Goal: Book appointment/travel/reservation

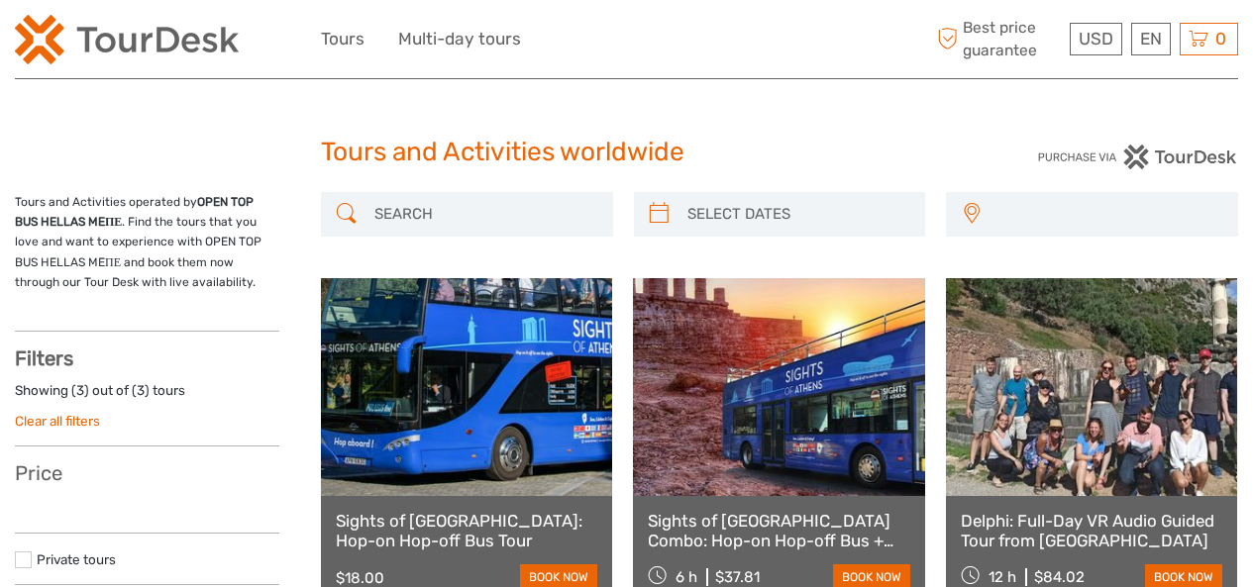
select select
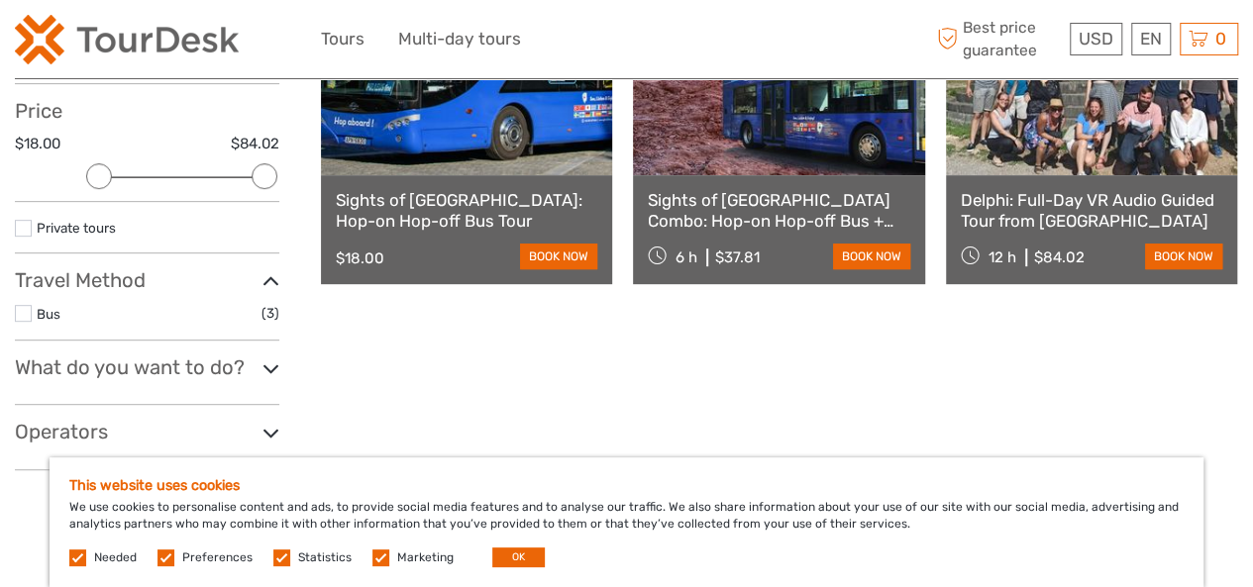
scroll to position [383, 0]
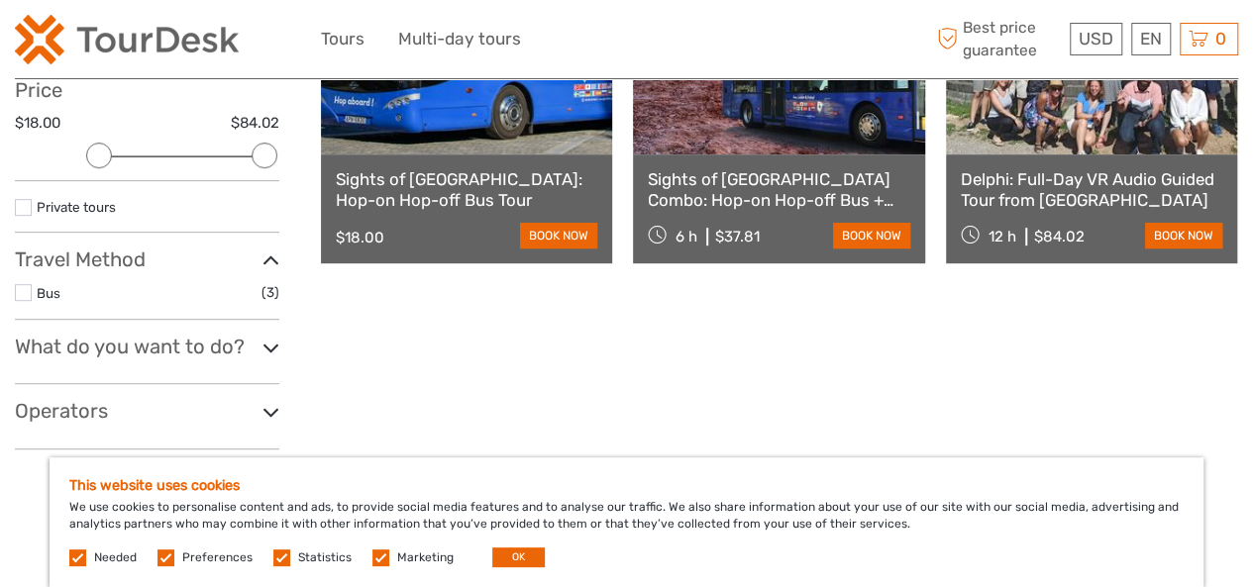
click at [29, 295] on label at bounding box center [23, 292] width 17 height 17
click at [0, 0] on input "checkbox" at bounding box center [0, 0] width 0 height 0
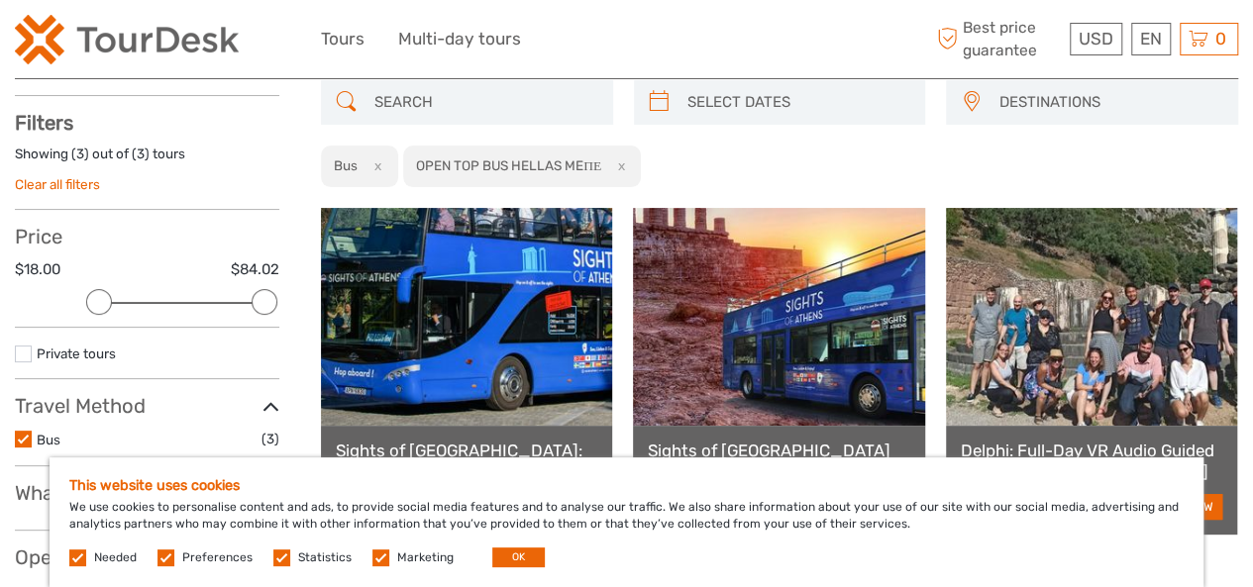
scroll to position [8, 0]
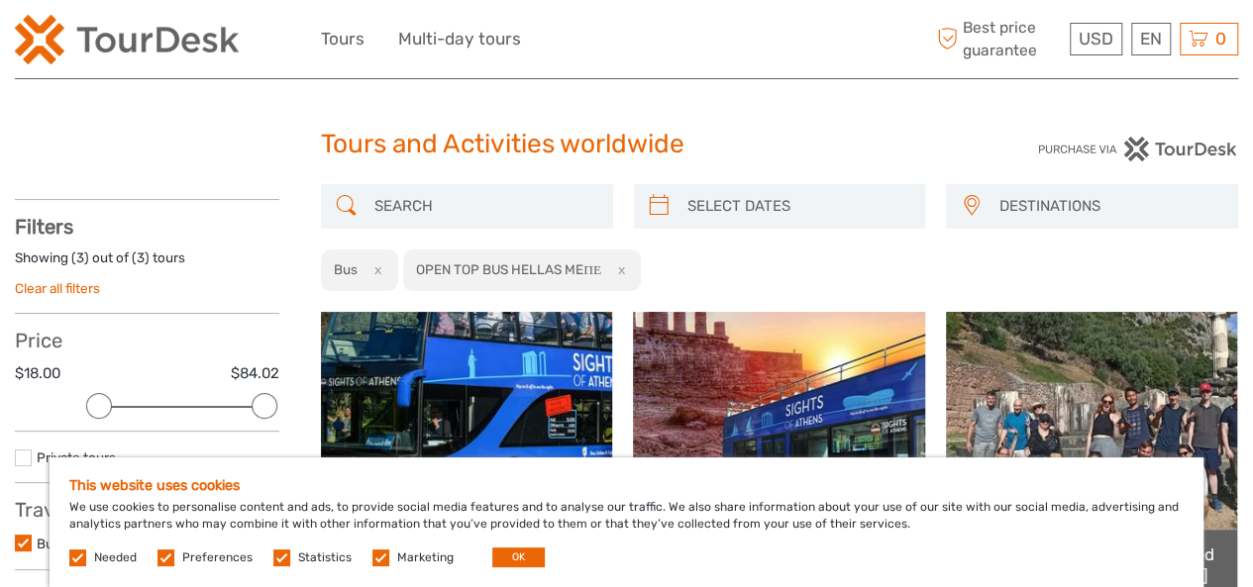
type input "[DATE]"
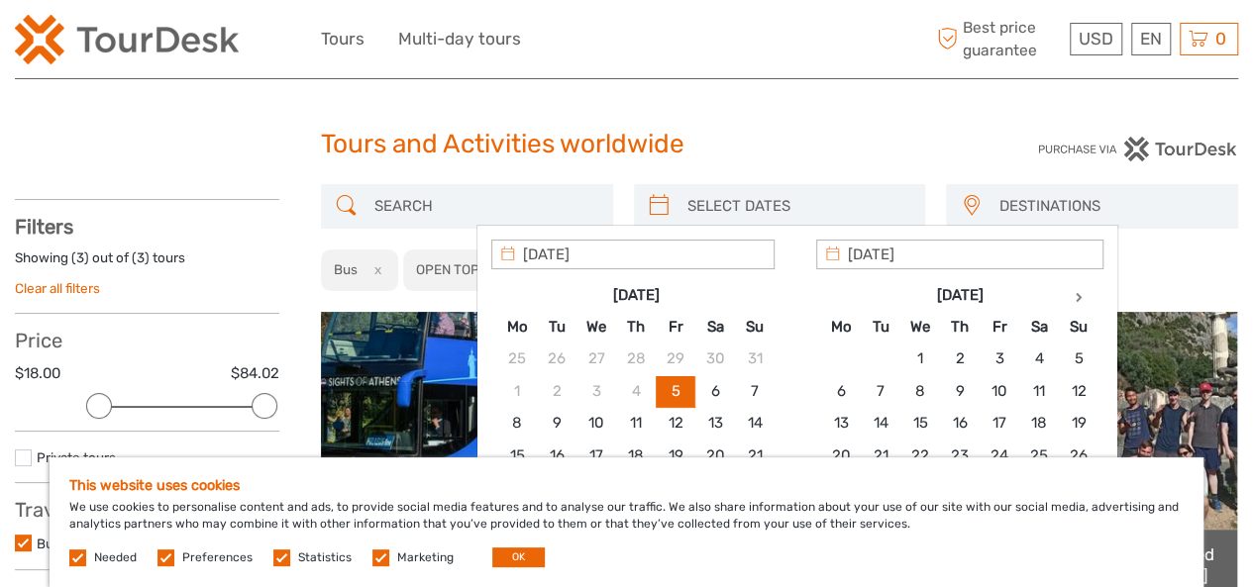
click at [716, 203] on input "search" at bounding box center [797, 206] width 237 height 35
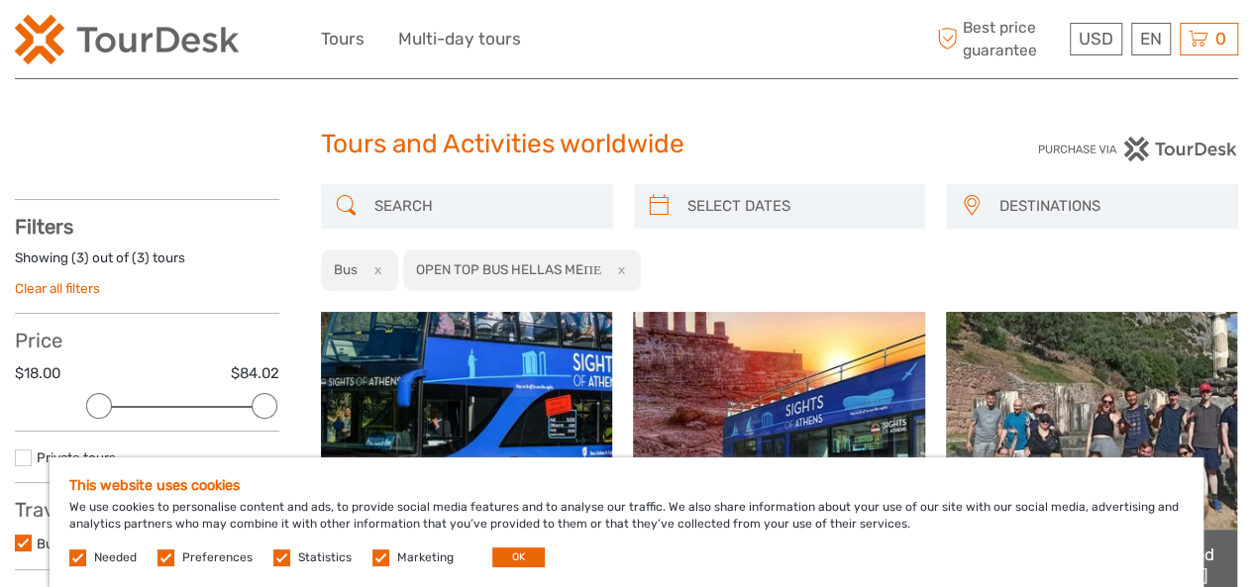
click at [798, 141] on h1 "Tours and Activities worldwide" at bounding box center [627, 145] width 612 height 32
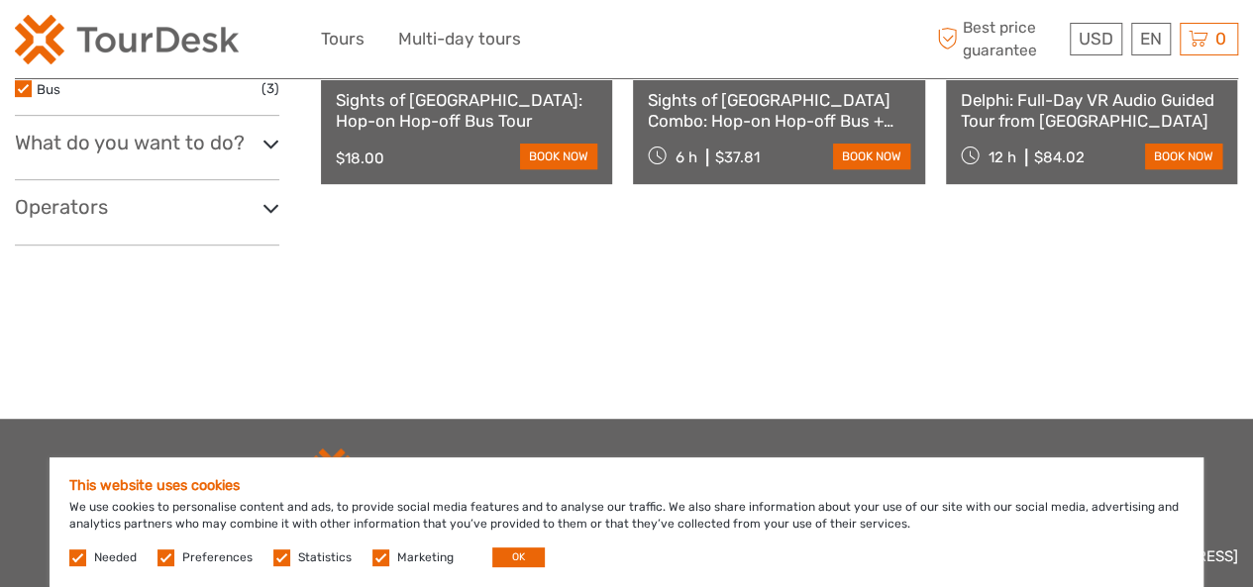
scroll to position [463, 0]
click at [228, 130] on h3 "What do you want to do?" at bounding box center [147, 142] width 264 height 24
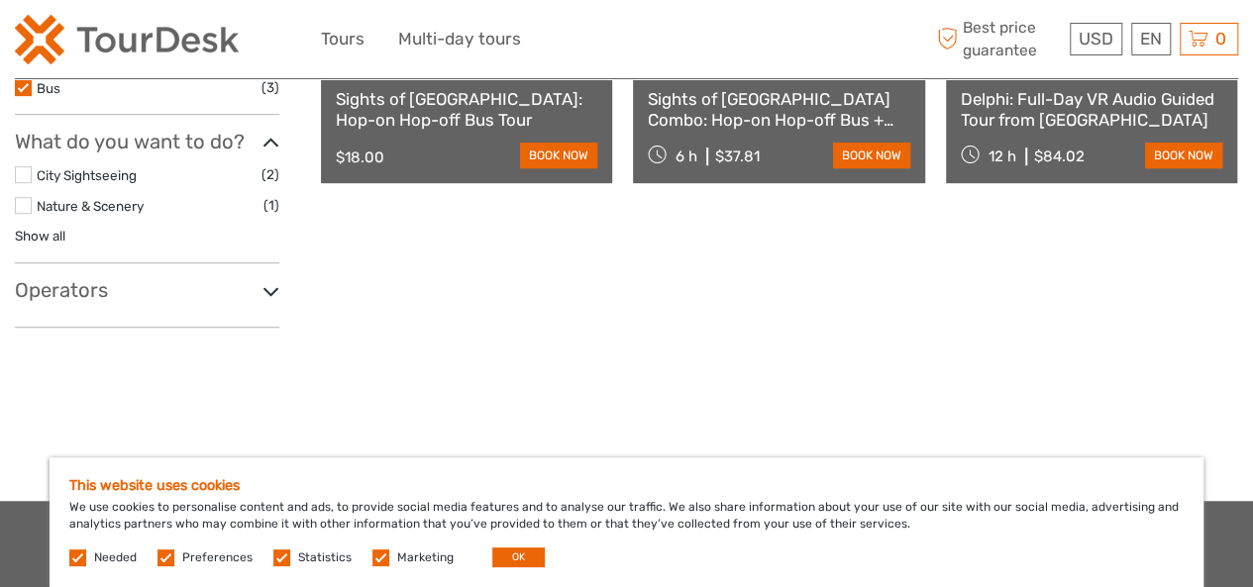
click at [32, 288] on h3 "Operators" at bounding box center [147, 290] width 264 height 24
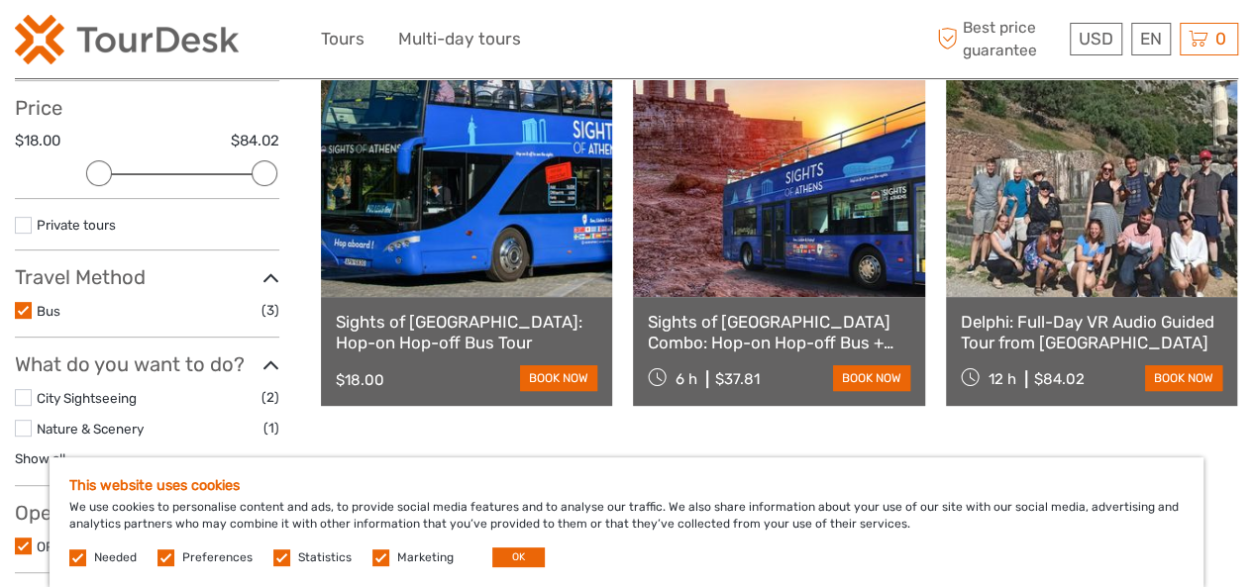
scroll to position [51, 0]
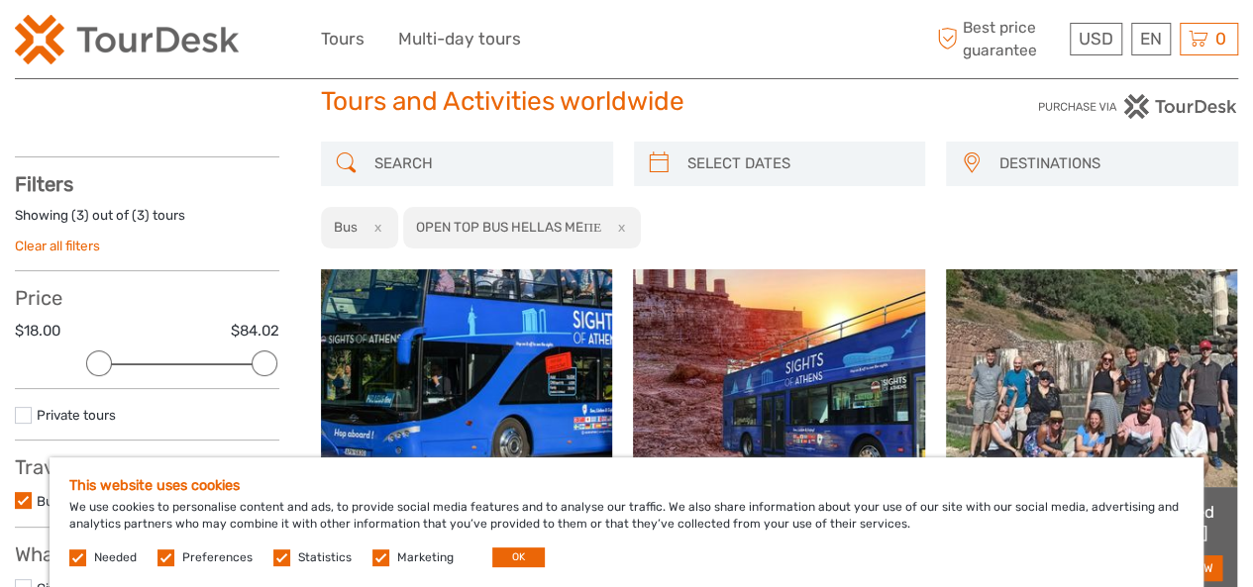
click at [1049, 158] on span "DESTINATIONS" at bounding box center [1108, 164] width 239 height 33
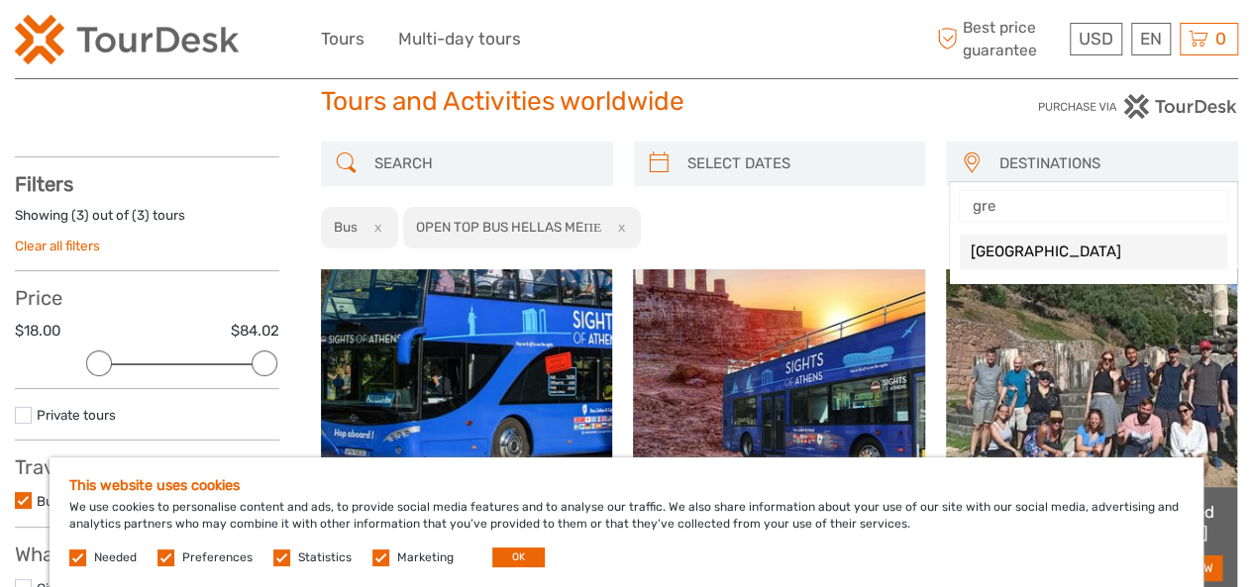
type input "gree"
click at [1067, 264] on link "[GEOGRAPHIC_DATA]" at bounding box center [1093, 252] width 267 height 35
select select "/Destination/[GEOGRAPHIC_DATA]"
select select
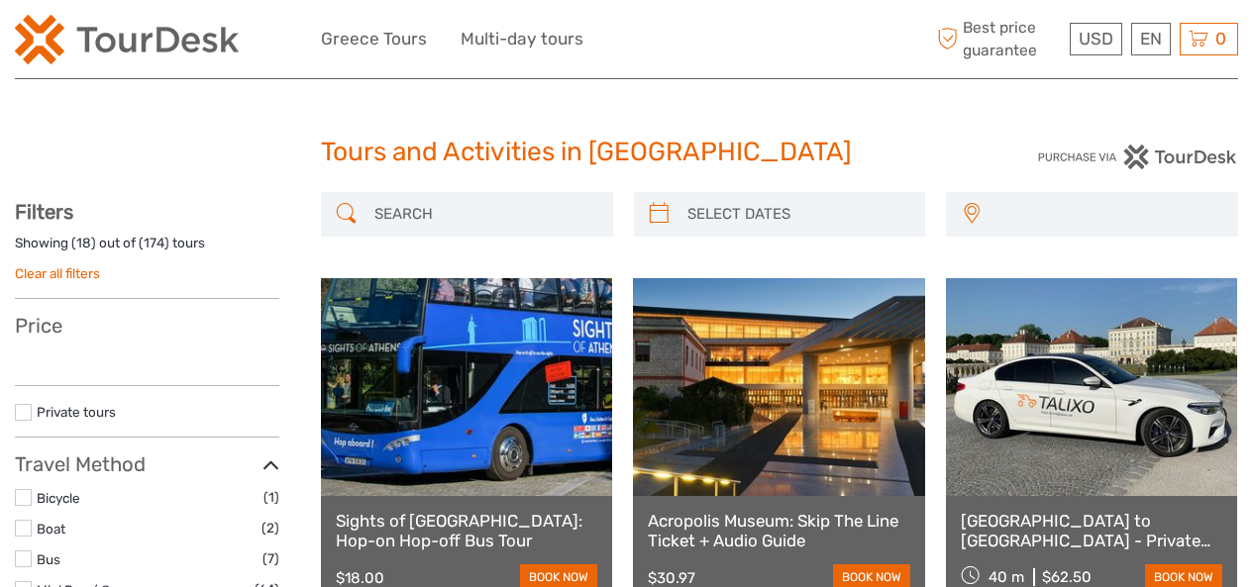
select select
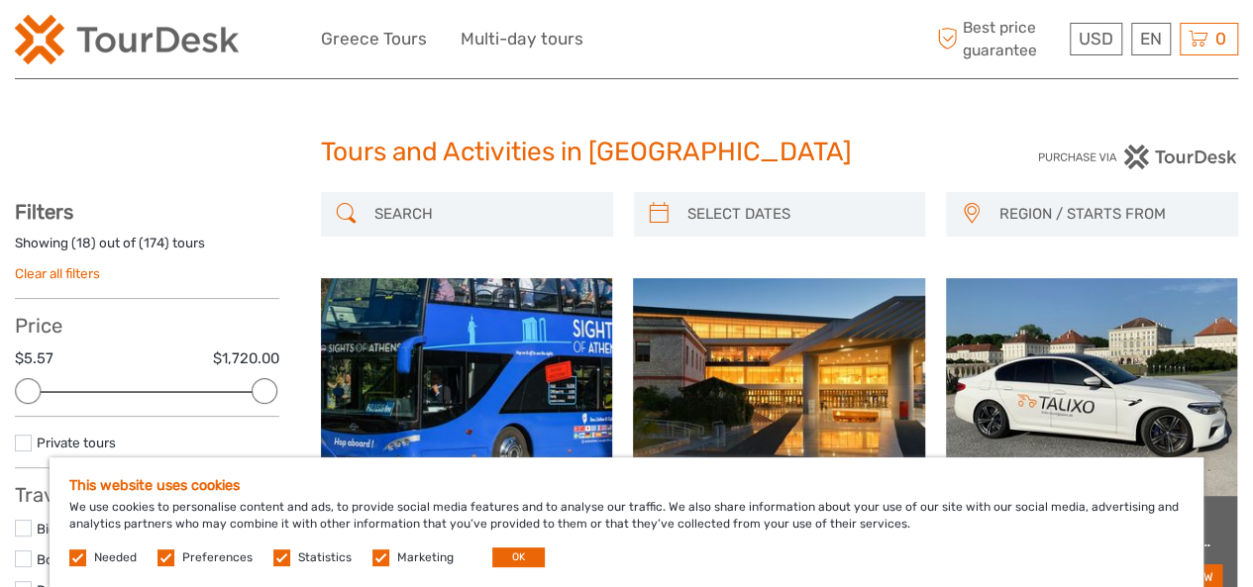
click at [459, 237] on div "REGION / STARTS FROM Athens Crete Greece Mykonos Santorini Thessaloniki Athens …" at bounding box center [779, 224] width 917 height 65
click at [459, 214] on input "search" at bounding box center [484, 214] width 237 height 35
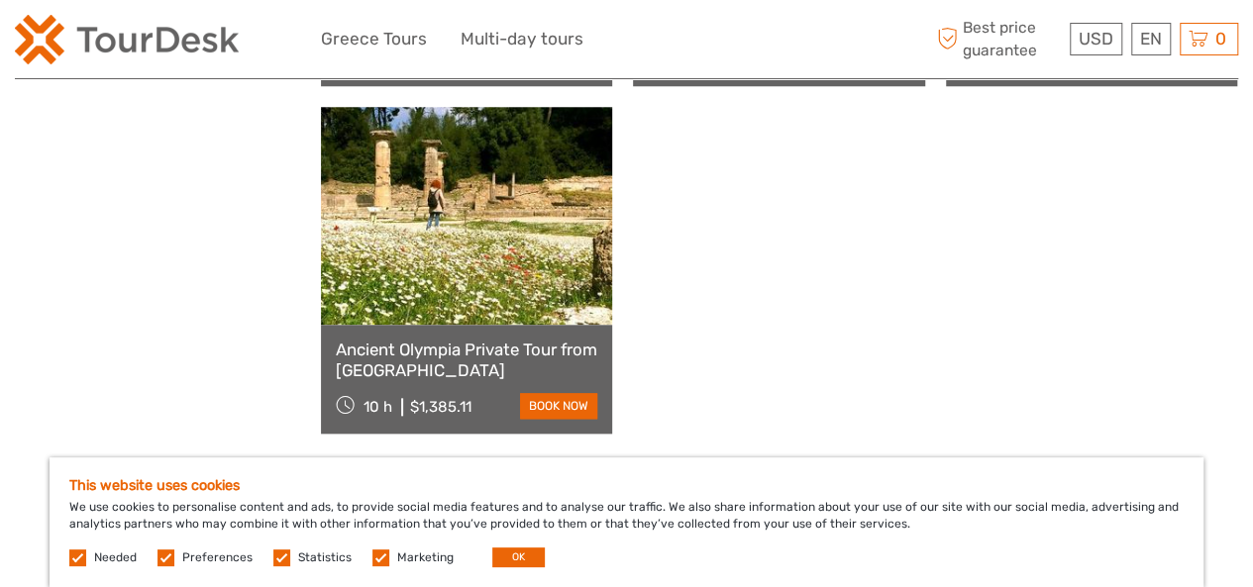
scroll to position [909, 0]
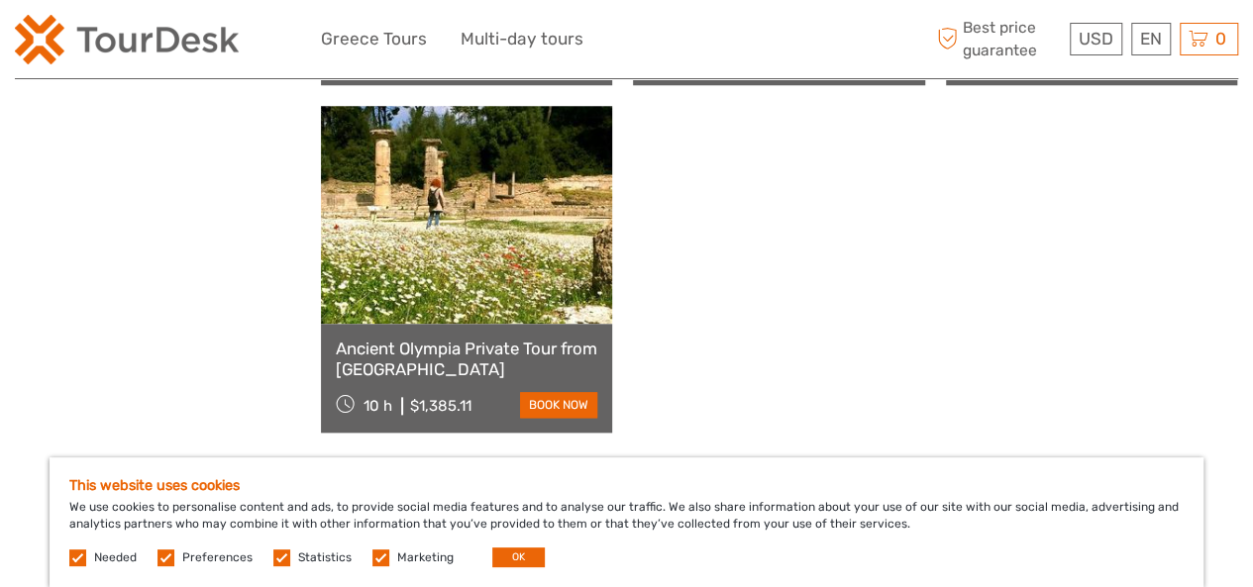
type input "peloponnese"
